Goal: Check status: Check status

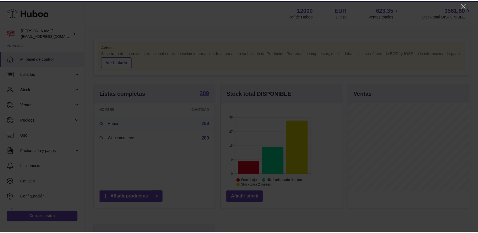
scroll to position [89, 122]
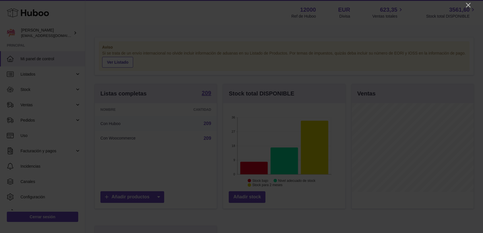
click at [434, 5] on icon "Close" at bounding box center [468, 5] width 7 height 7
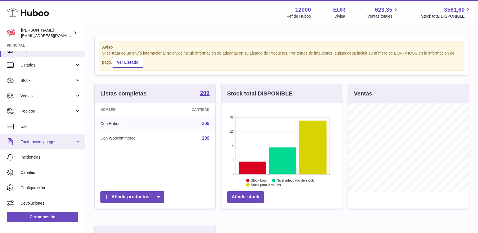
scroll to position [0, 0]
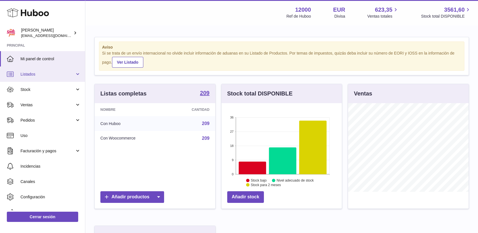
click at [31, 76] on span "Listados" at bounding box center [47, 74] width 54 height 5
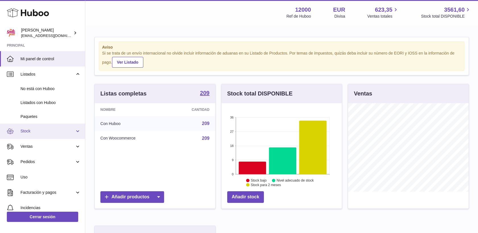
click at [32, 131] on span "Stock" at bounding box center [47, 131] width 54 height 5
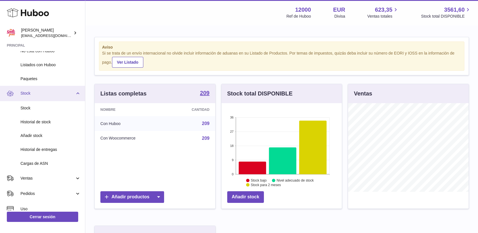
scroll to position [63, 0]
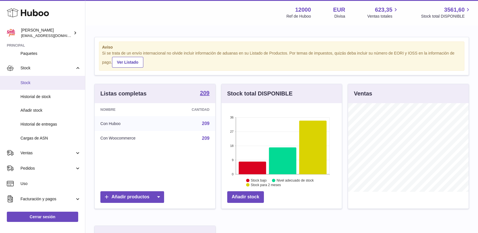
click at [26, 80] on span "Stock" at bounding box center [50, 82] width 60 height 5
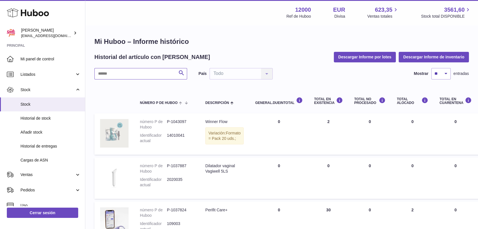
click at [116, 72] on input "text" at bounding box center [140, 73] width 93 height 11
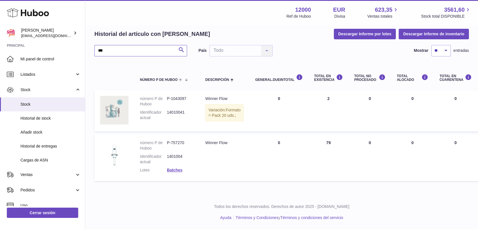
scroll to position [32, 0]
type input "***"
